Goal: Information Seeking & Learning: Learn about a topic

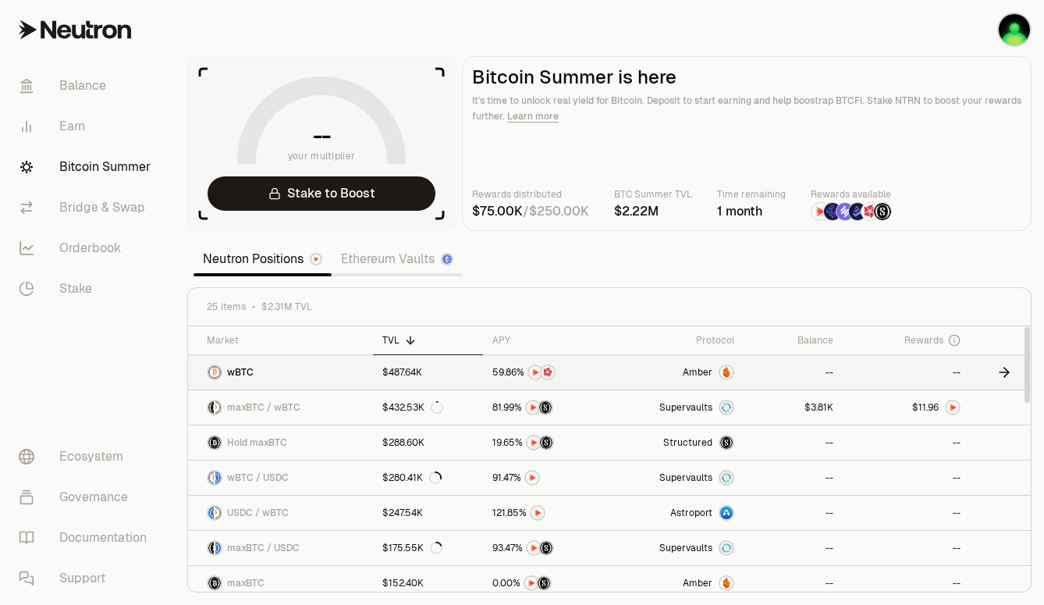
click at [409, 367] on div "$487.64K" at bounding box center [402, 372] width 40 height 12
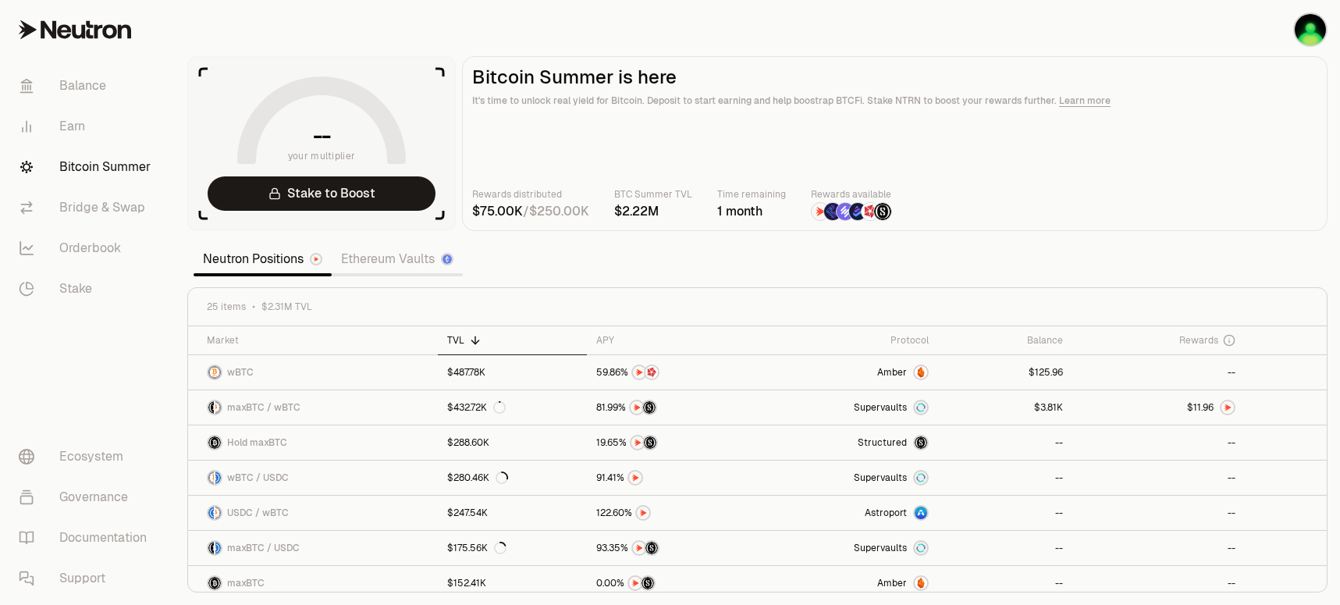
click at [738, 246] on section "-- your multiplier Stake to Boost Bitcoin Summer is here It's time to unlock re…" at bounding box center [757, 302] width 1165 height 605
click at [445, 262] on img at bounding box center [446, 258] width 9 height 9
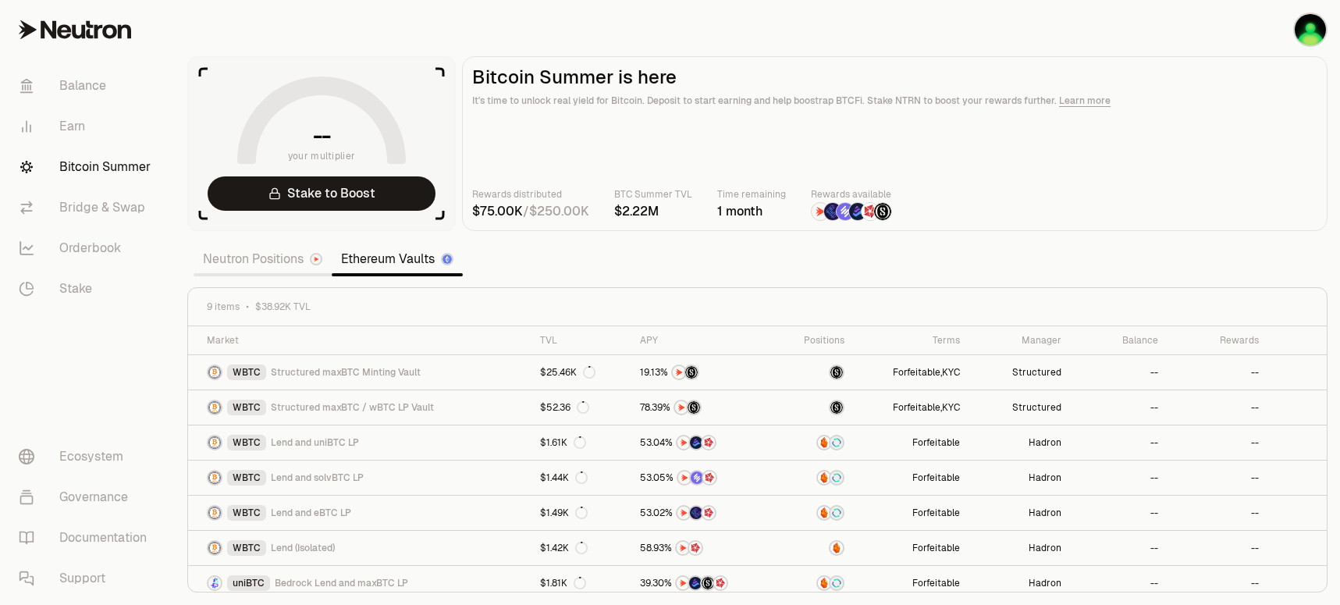
click at [1245, 220] on div "Rewards distributed / BTC Summer TVL Time remaining 1 month Rewards available" at bounding box center [894, 203] width 845 height 34
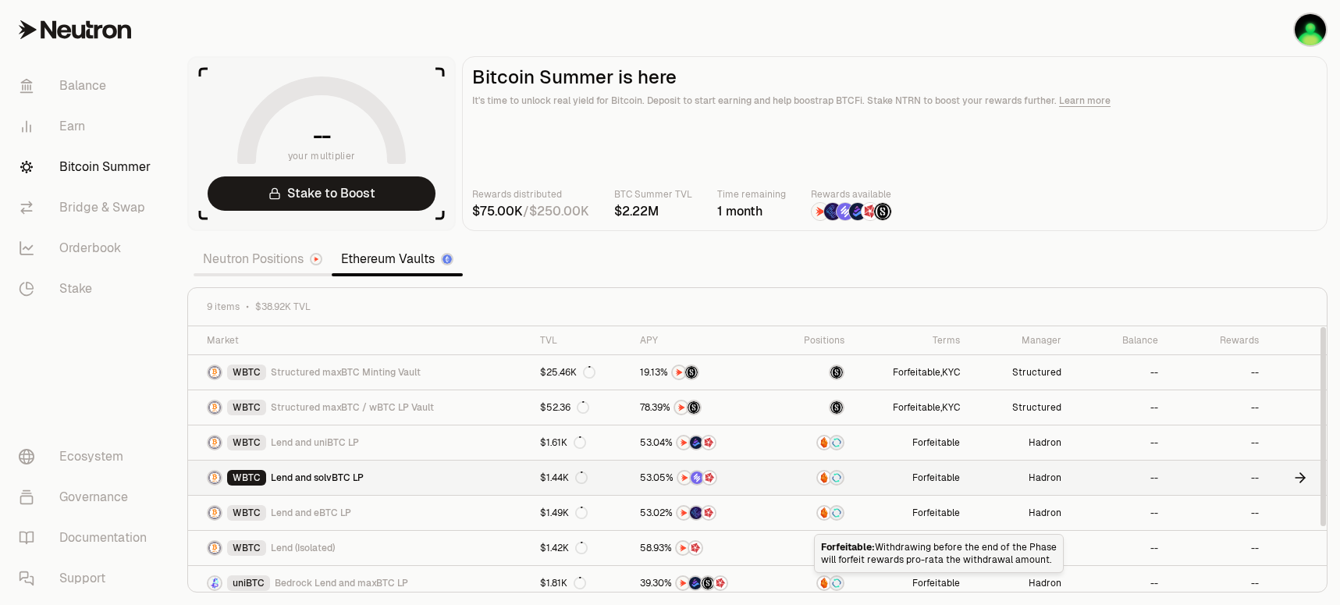
scroll to position [79, 0]
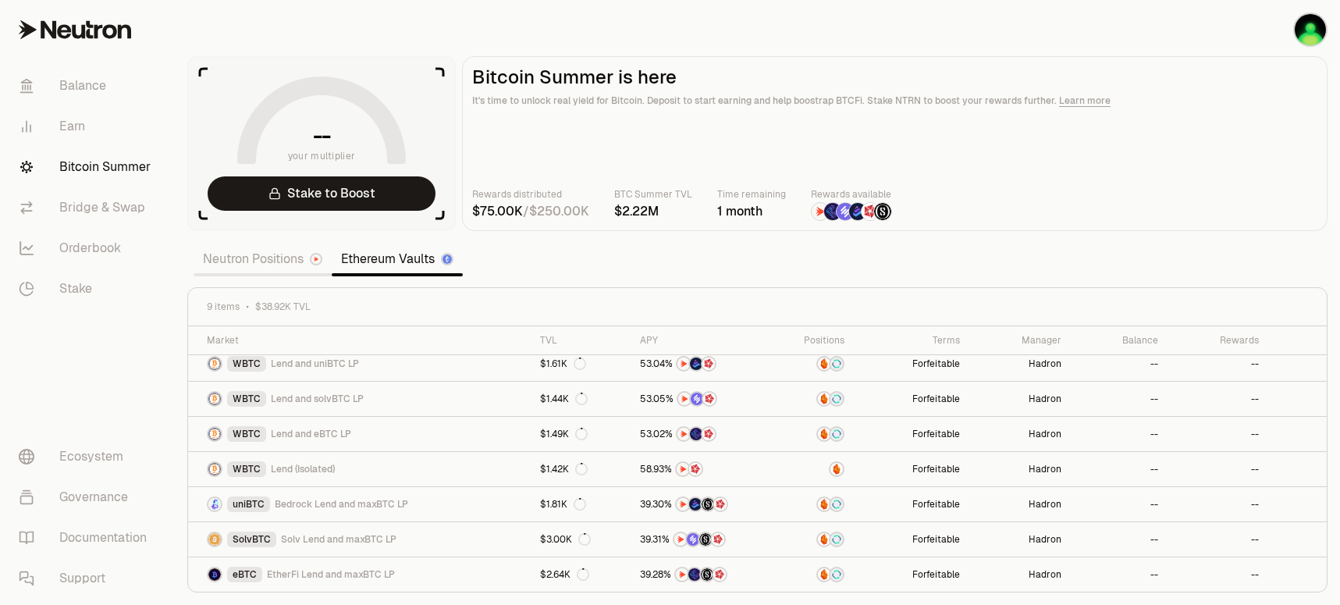
click at [291, 256] on link "Neutron Positions" at bounding box center [262, 258] width 138 height 31
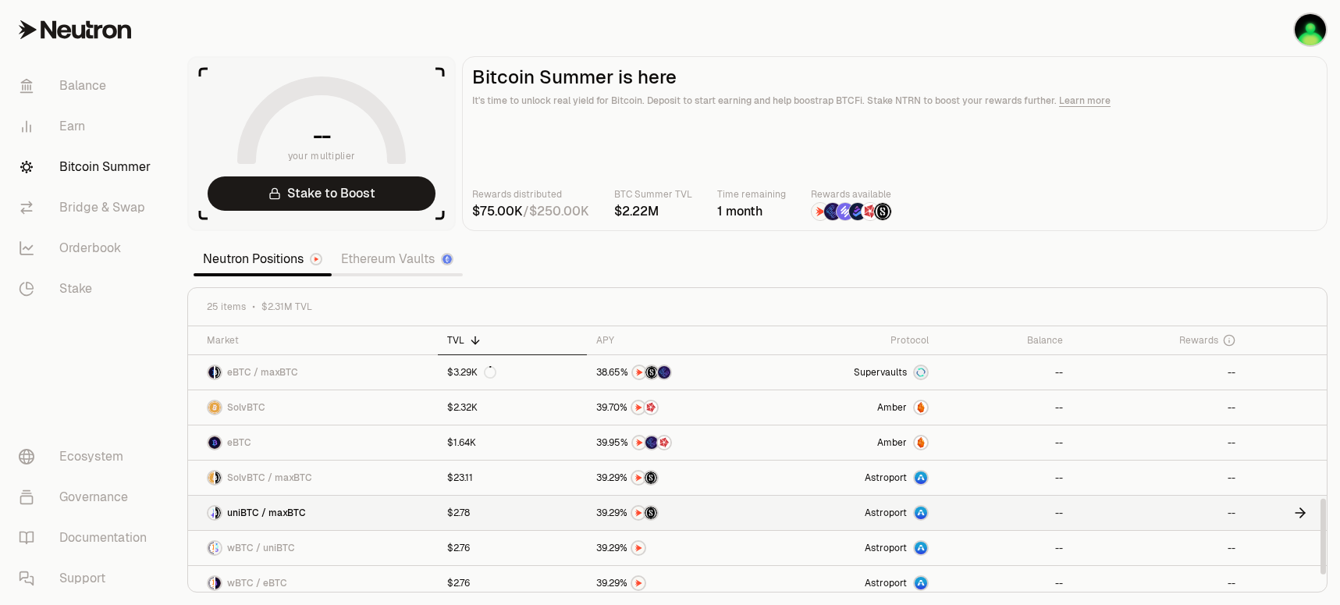
scroll to position [641, 0]
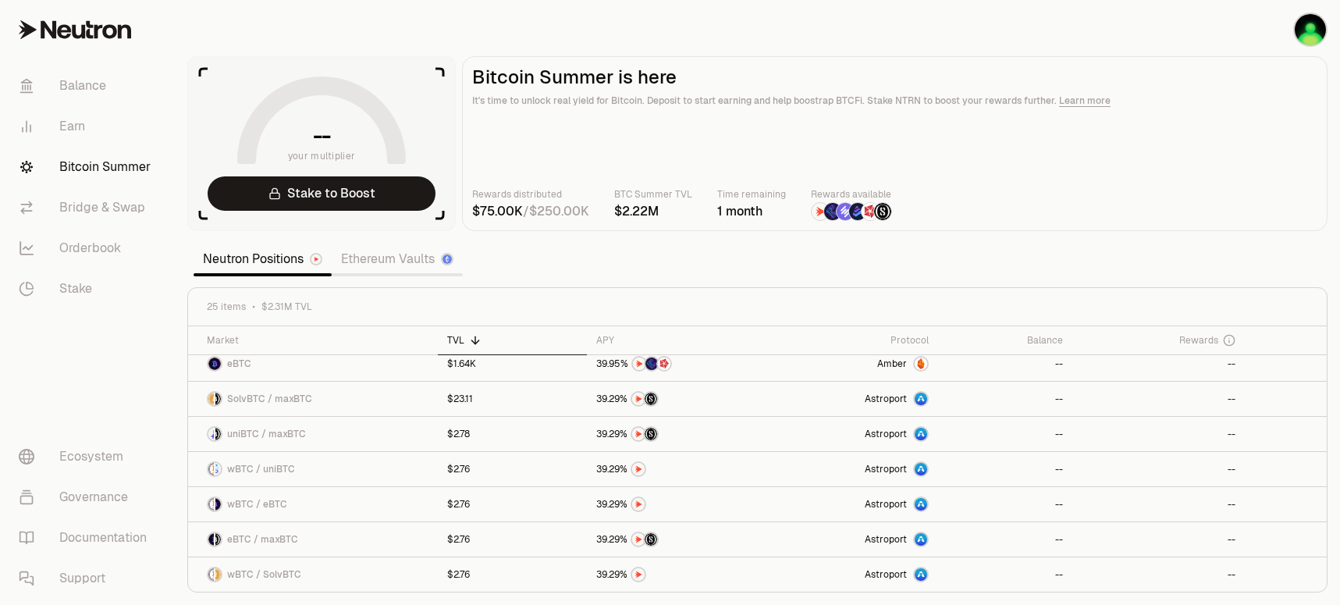
click at [389, 254] on link "Ethereum Vaults" at bounding box center [397, 258] width 131 height 31
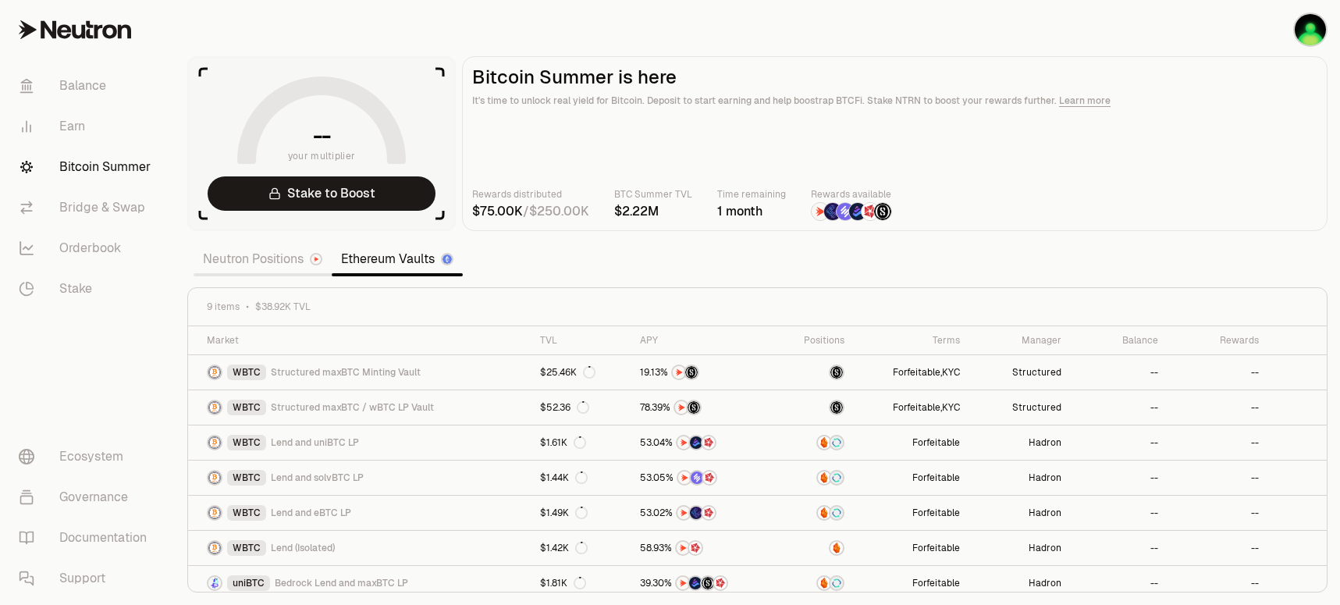
click at [1015, 275] on section "-- your multiplier Stake to Boost Bitcoin Summer is here It's time to unlock re…" at bounding box center [757, 302] width 1165 height 605
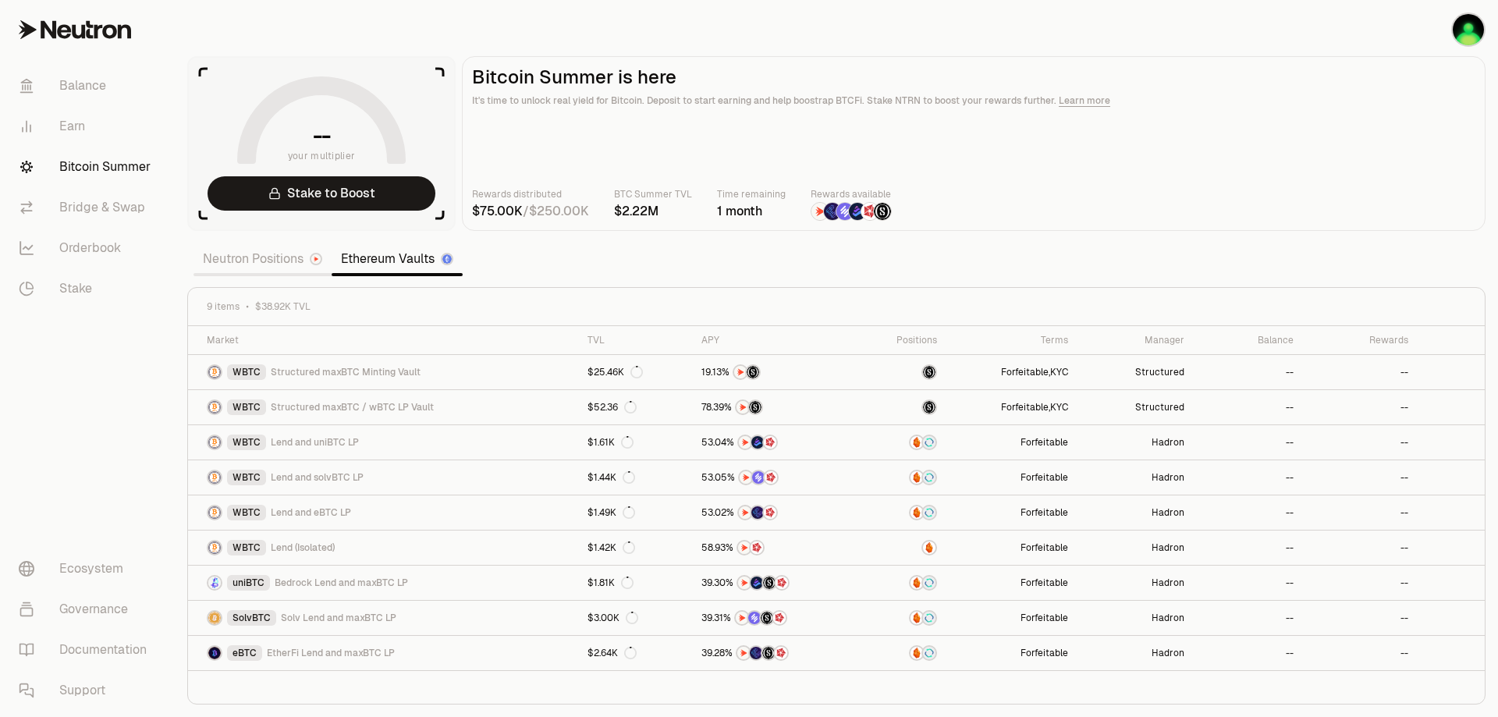
click at [255, 265] on link "Neutron Positions" at bounding box center [262, 258] width 138 height 31
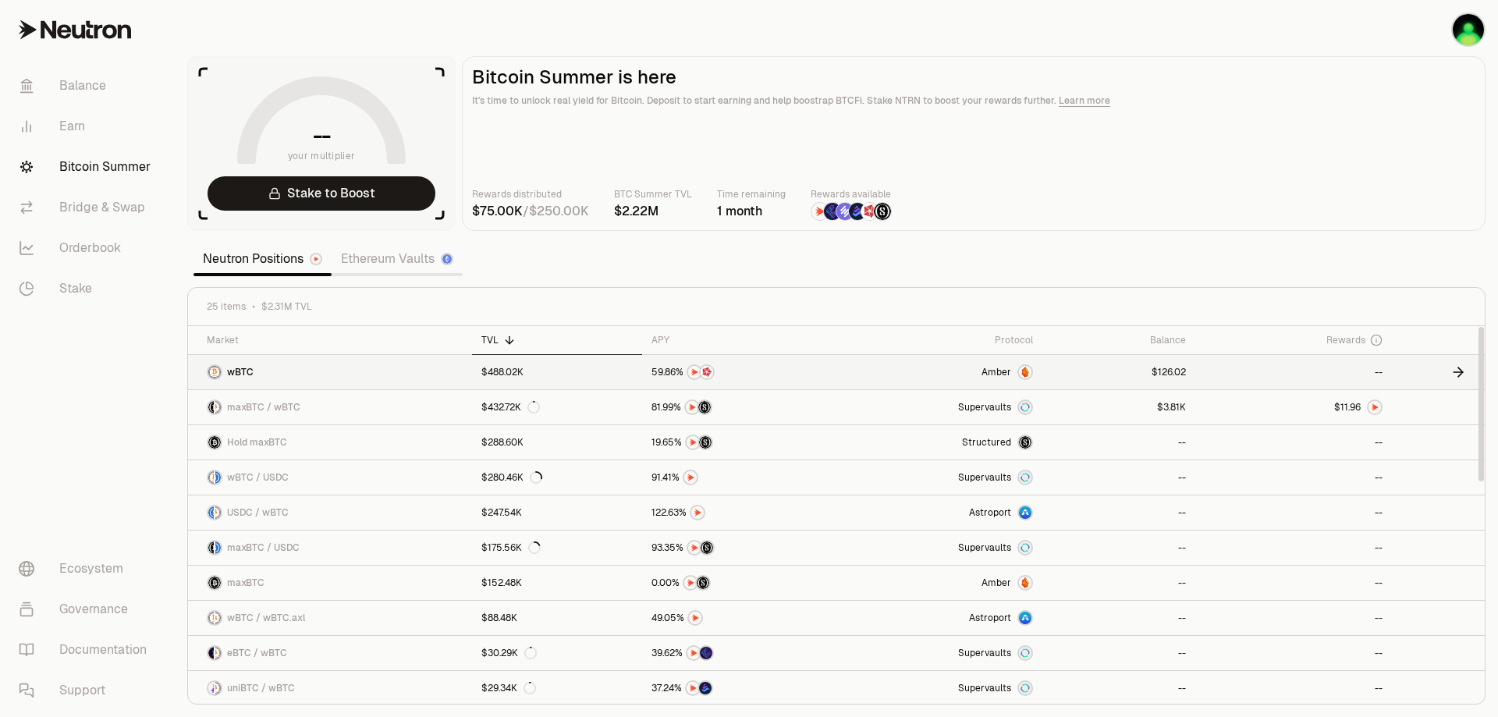
click at [430, 356] on link "wBTC" at bounding box center [330, 372] width 284 height 34
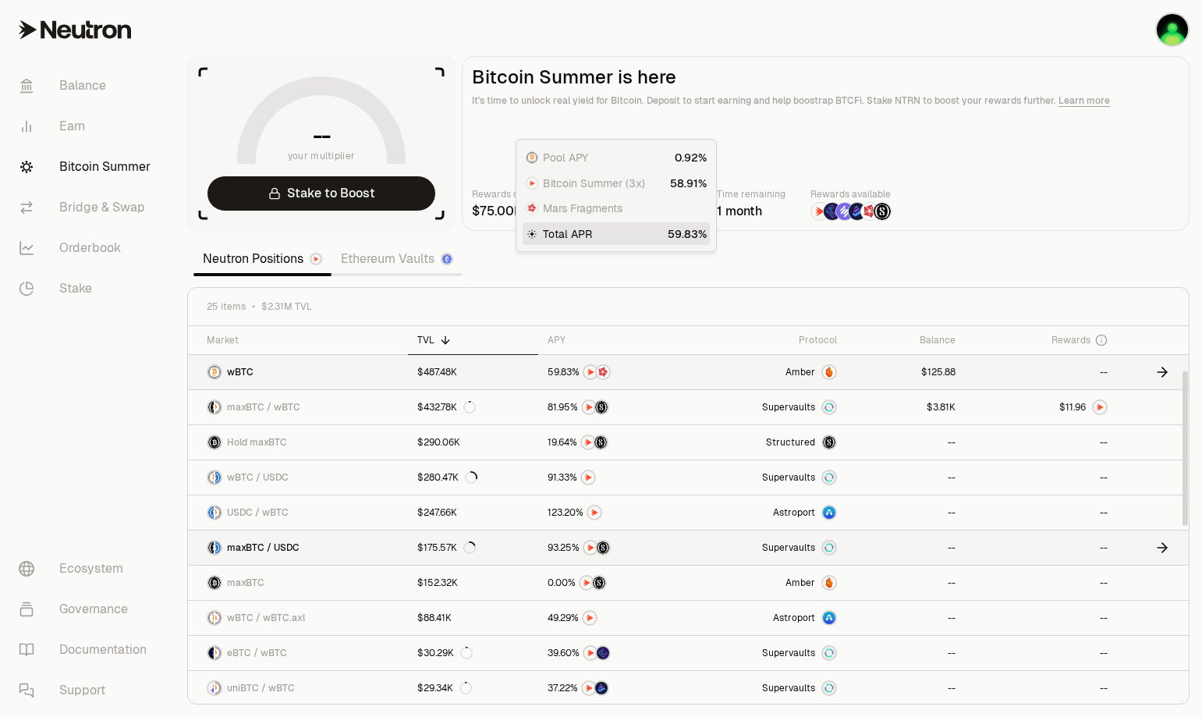
scroll to position [187, 0]
